Goal: Book appointment/travel/reservation

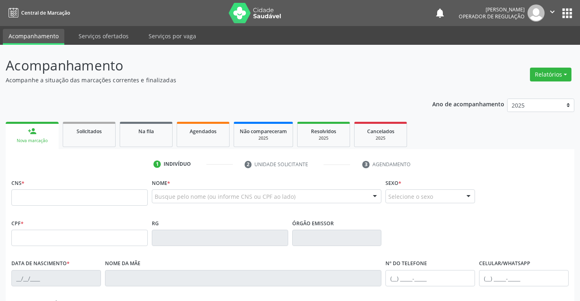
click at [87, 195] on input "text" at bounding box center [79, 197] width 136 height 16
type input "700 2039 9201 7527"
type input "2120266158"
type input "SSPBA"
type input "[DATE]"
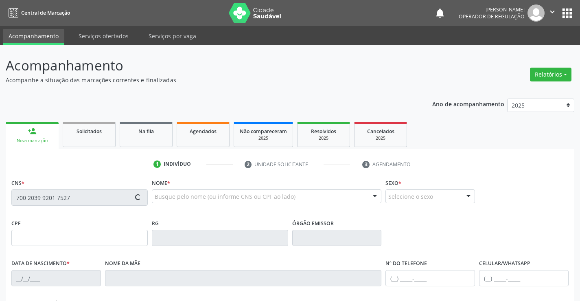
type input "[PHONE_NUMBER]"
type input "075.549.645-00"
type input "S/N"
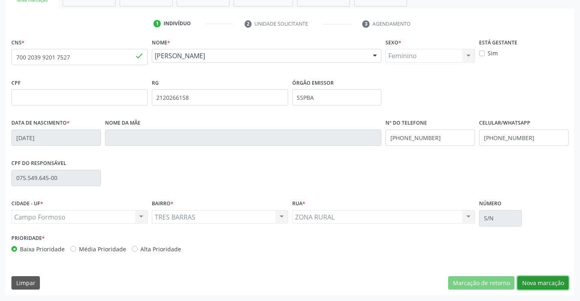
click at [543, 279] on button "Nova marcação" at bounding box center [543, 283] width 51 height 14
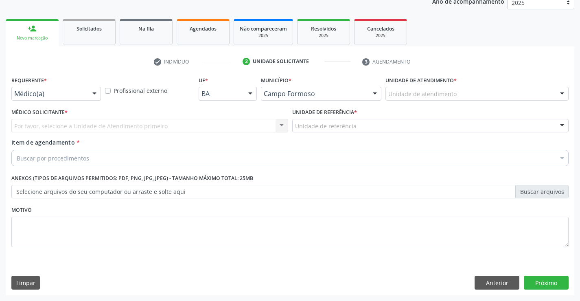
scroll to position [103, 0]
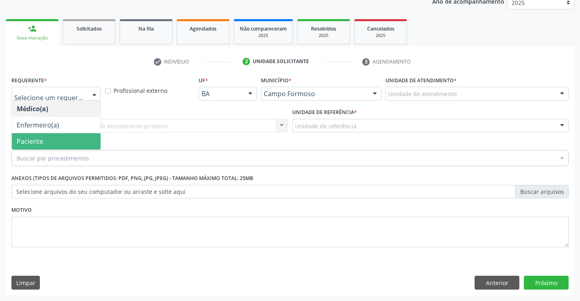
click at [47, 136] on span "Paciente" at bounding box center [56, 141] width 89 height 16
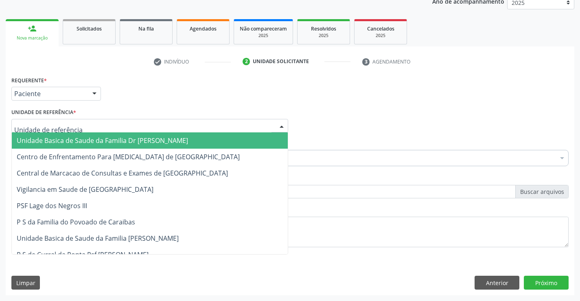
click at [103, 120] on div at bounding box center [149, 126] width 277 height 14
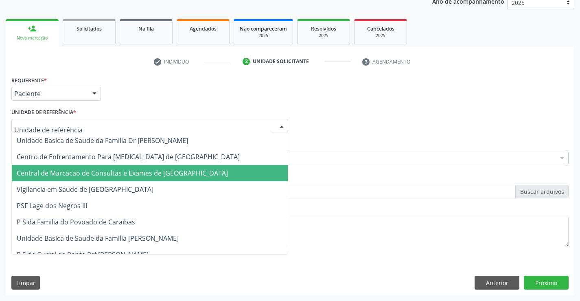
click at [94, 173] on span "Central de Marcacao de Consultas e Exames de [GEOGRAPHIC_DATA]" at bounding box center [122, 173] width 211 height 9
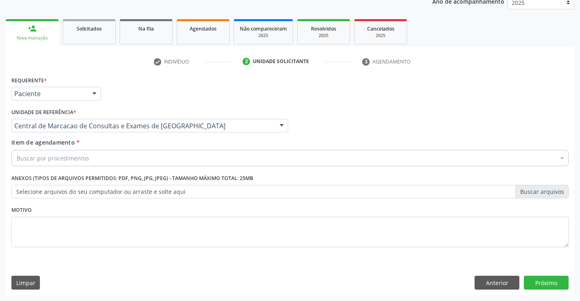
click at [88, 158] on div "Buscar por procedimentos" at bounding box center [290, 158] width 558 height 16
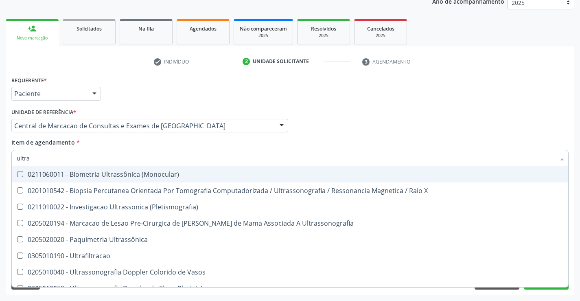
type input "ultras"
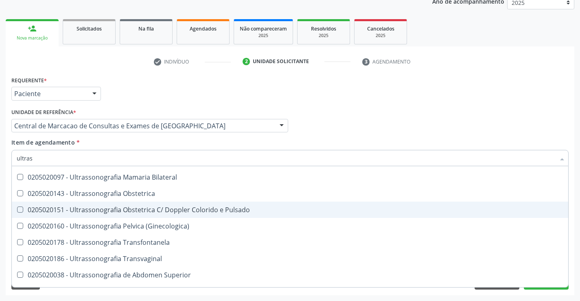
scroll to position [122, 0]
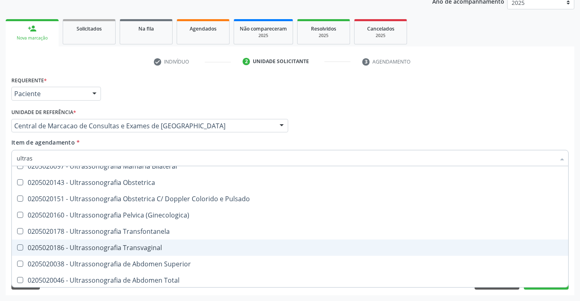
click at [154, 247] on div "0205020186 - Ultrassonografia Transvaginal" at bounding box center [290, 247] width 547 height 7
checkbox Transvaginal "true"
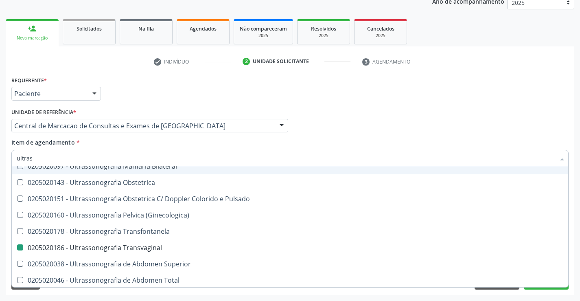
click at [400, 119] on div "Médico Solicitante Por favor, selecione a Unidade de Atendimento primeiro Nenhu…" at bounding box center [290, 122] width 562 height 32
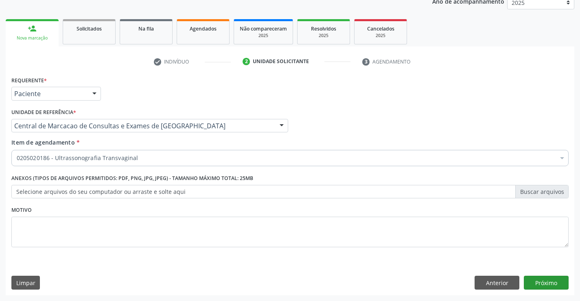
scroll to position [0, 0]
click at [554, 280] on button "Próximo" at bounding box center [546, 283] width 45 height 14
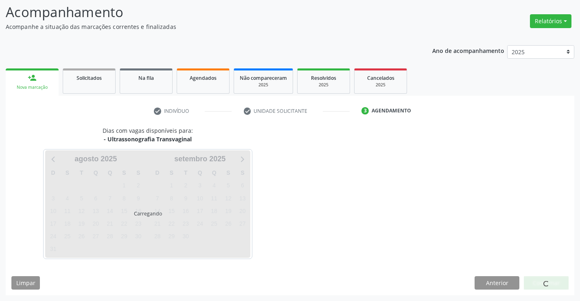
scroll to position [53, 0]
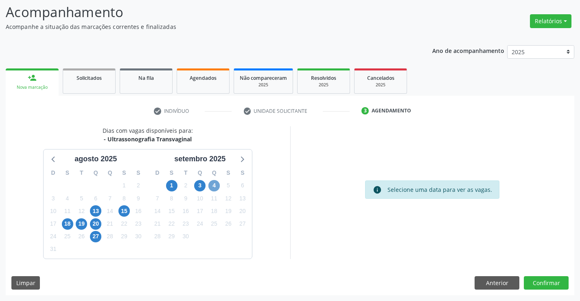
click at [217, 184] on span "4" at bounding box center [214, 185] width 11 height 11
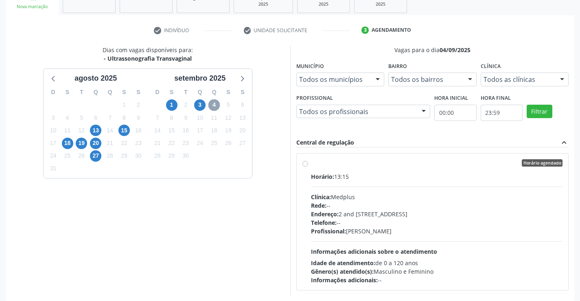
scroll to position [171, 0]
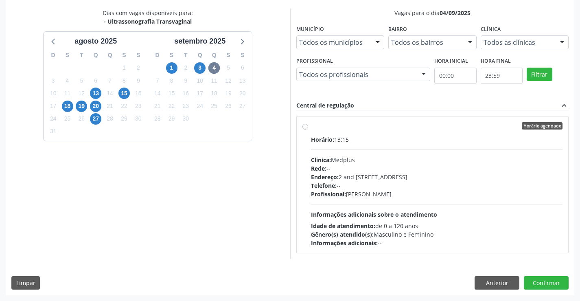
click at [430, 195] on div "Profissional: [PERSON_NAME]" at bounding box center [437, 194] width 252 height 9
click at [308, 130] on input "Horário agendado Horário: 13:15 Clínica: Medplus Rede: -- Endereço: 2 and [STRE…" at bounding box center [306, 125] width 6 height 7
radio input "true"
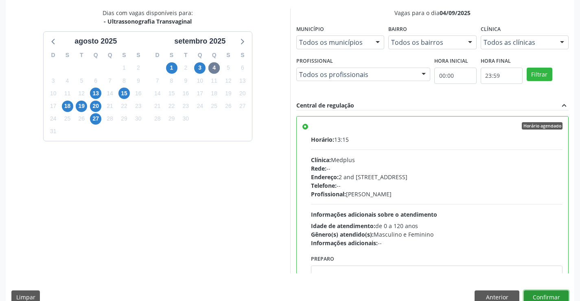
click at [535, 293] on button "Confirmar" at bounding box center [546, 297] width 45 height 14
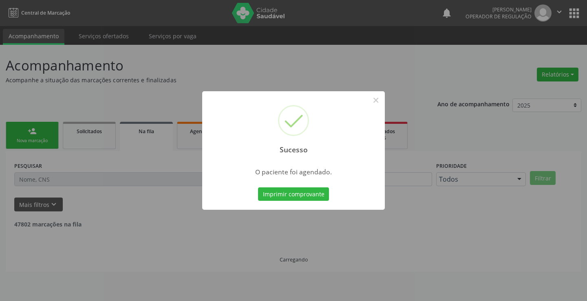
click at [258, 187] on button "Imprimir comprovante" at bounding box center [293, 194] width 71 height 14
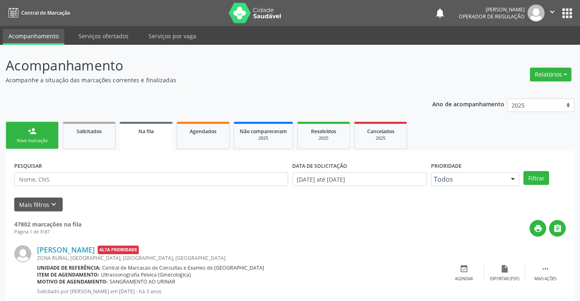
click at [557, 10] on button "" at bounding box center [552, 12] width 15 height 17
click at [518, 48] on link "Sair" at bounding box center [532, 49] width 56 height 11
